Goal: Information Seeking & Learning: Learn about a topic

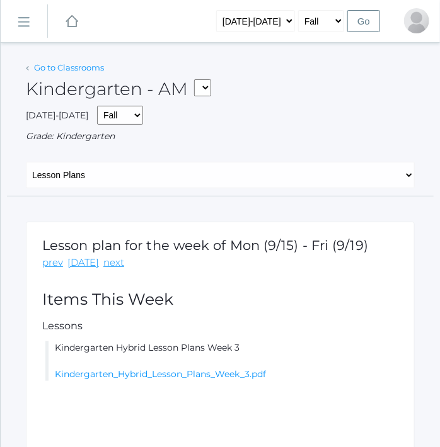
click at [68, 66] on link "Go to Classrooms" at bounding box center [69, 67] width 70 height 10
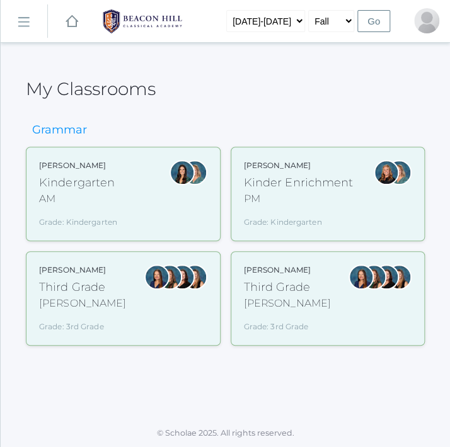
click at [134, 306] on div "Lori Webster Third Grade Webster Grade: 3rd Grade 03LA" at bounding box center [123, 299] width 168 height 68
click at [321, 318] on div "Lori Webster Third Grade Webster Grade: 3rd Grade 03LA" at bounding box center [328, 299] width 168 height 68
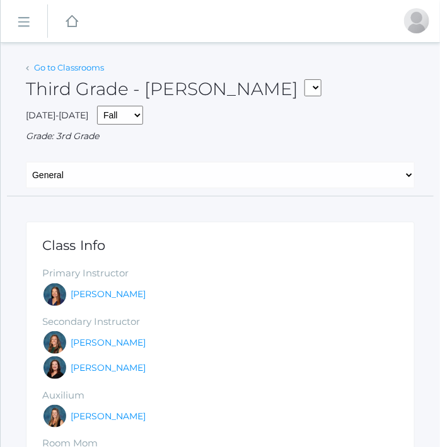
click at [79, 69] on link "Go to Classrooms" at bounding box center [69, 67] width 70 height 10
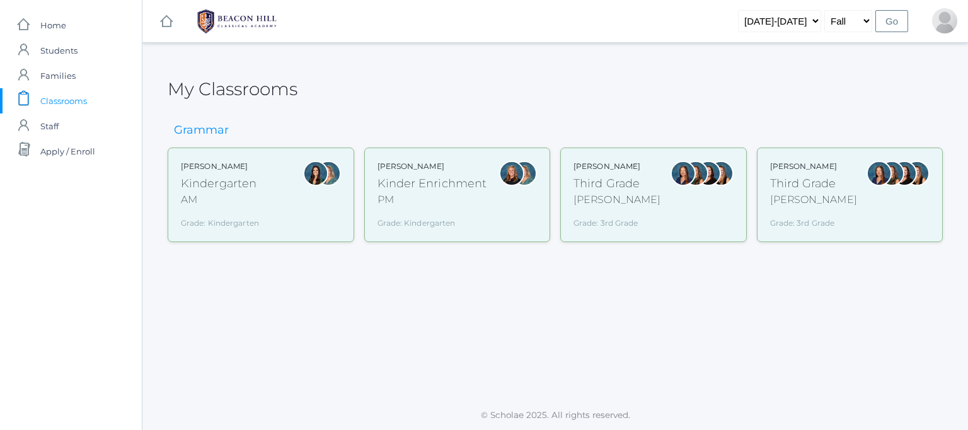
click at [235, 161] on div "[PERSON_NAME]" at bounding box center [220, 166] width 78 height 11
click at [439, 175] on div "Third Grade" at bounding box center [617, 183] width 87 height 17
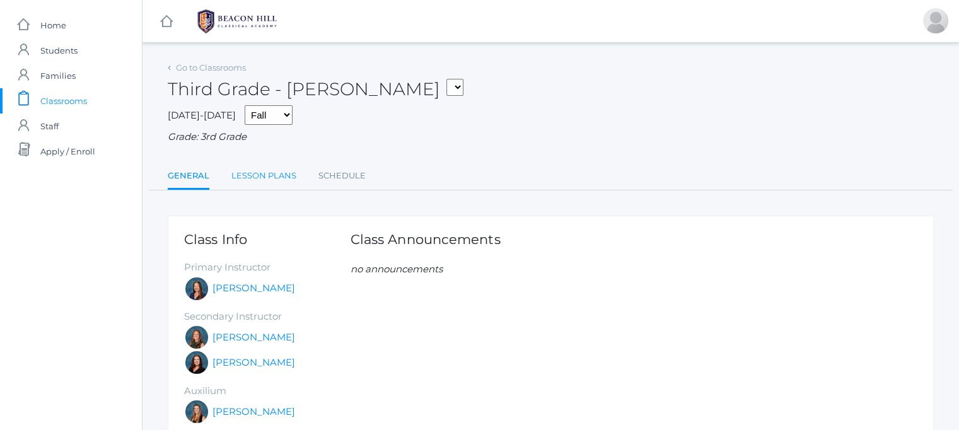
click at [260, 180] on link "Lesson Plans" at bounding box center [263, 175] width 65 height 25
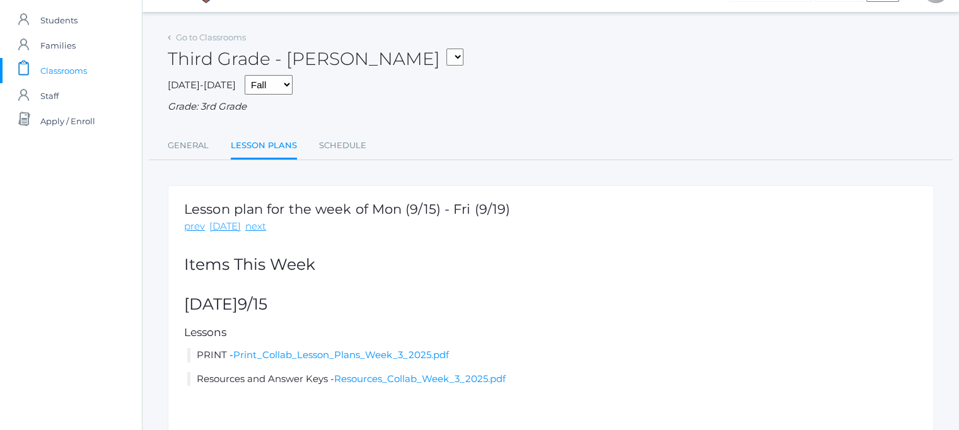
scroll to position [84, 0]
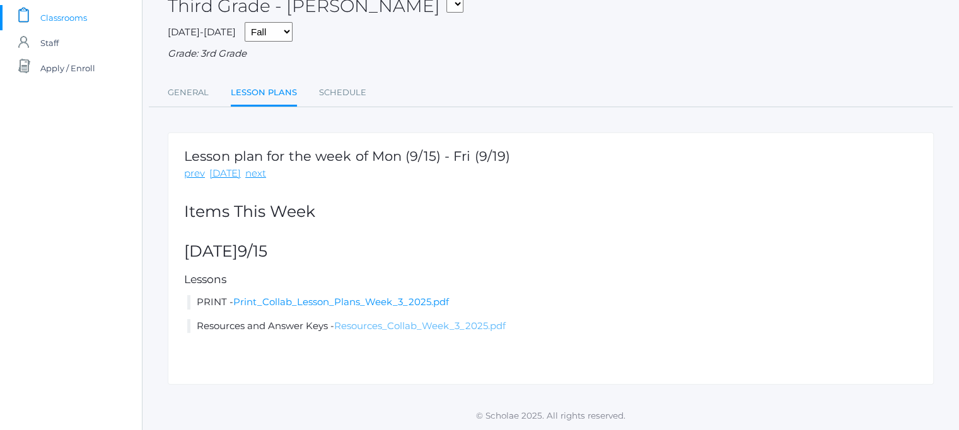
click at [413, 326] on link "Resources_Collab_Week_3_2025.pdf" at bounding box center [419, 326] width 171 height 12
click at [348, 297] on link "Print_Collab_Lesson_Plans_Week_3_2025.pdf" at bounding box center [341, 302] width 216 height 12
